Goal: Task Accomplishment & Management: Use online tool/utility

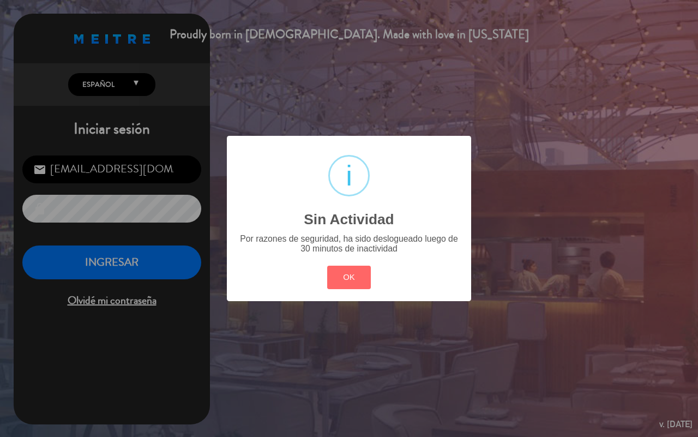
click at [358, 283] on button "OK" at bounding box center [349, 277] width 44 height 23
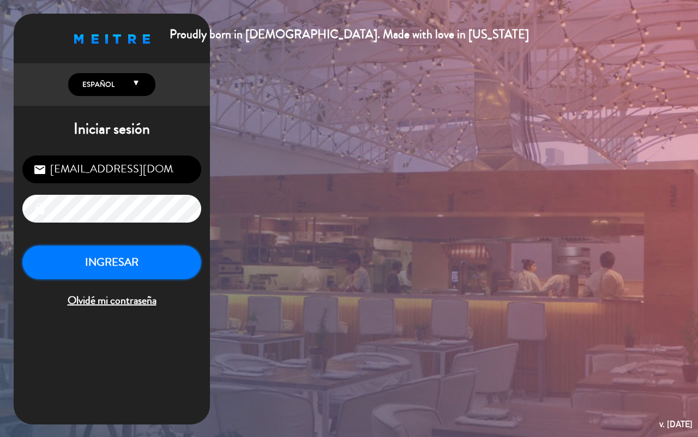
click at [152, 260] on button "INGRESAR" at bounding box center [111, 262] width 179 height 34
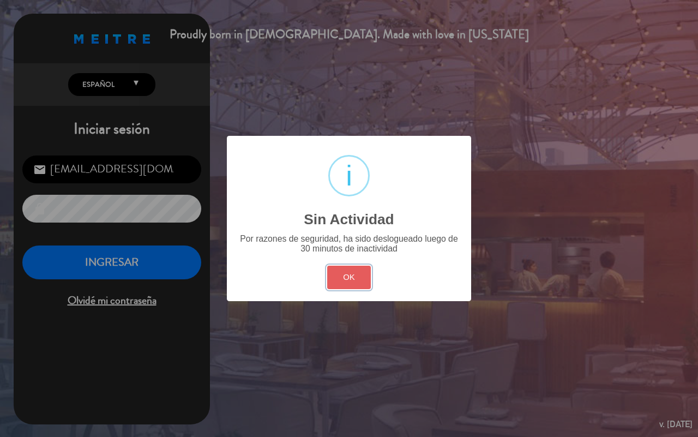
drag, startPoint x: 366, startPoint y: 281, endPoint x: 341, endPoint y: 281, distance: 24.5
click at [363, 281] on button "OK" at bounding box center [349, 277] width 44 height 23
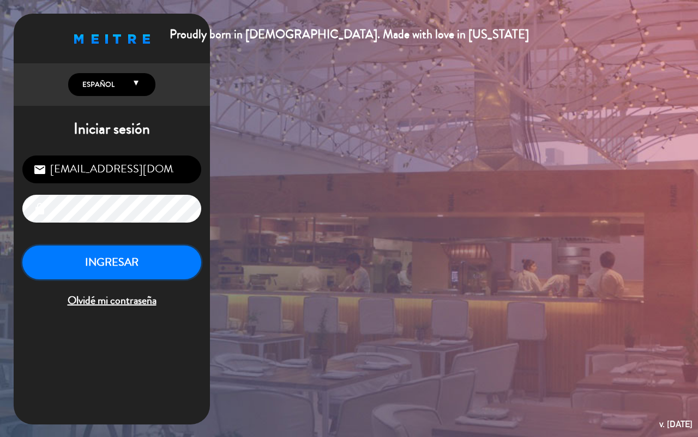
click at [76, 260] on button "INGRESAR" at bounding box center [111, 262] width 179 height 34
